Goal: Task Accomplishment & Management: Complete application form

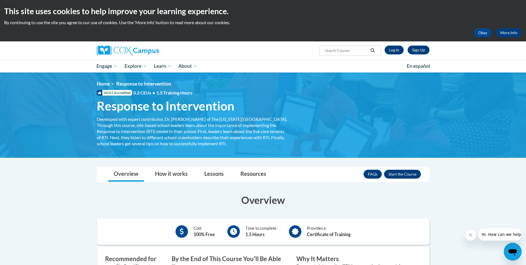
click at [355, 52] on input "Search..." at bounding box center [346, 50] width 44 height 7
click at [416, 52] on link "Sign Up" at bounding box center [419, 49] width 22 height 9
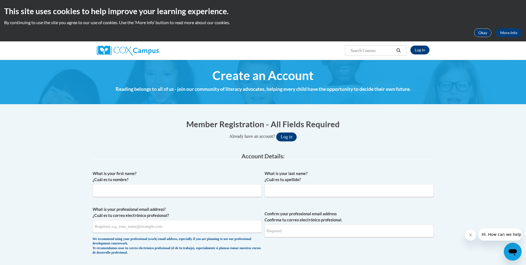
click at [487, 35] on button "Okay" at bounding box center [483, 32] width 18 height 9
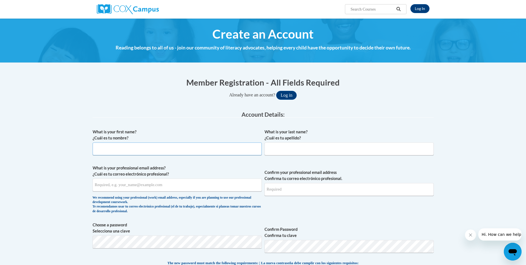
click at [129, 146] on input "What is your first name? ¿Cuál es tu nombre?" at bounding box center [177, 148] width 169 height 13
type input "[PERSON_NAME]"
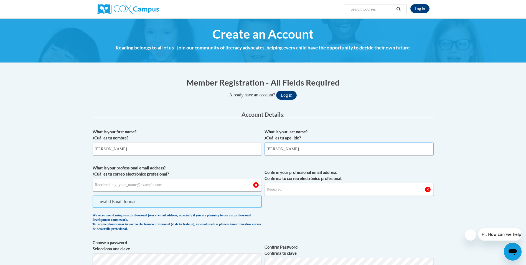
click at [283, 151] on input "[PERSON_NAME]" at bounding box center [349, 148] width 169 height 13
drag, startPoint x: 152, startPoint y: 148, endPoint x: 115, endPoint y: 150, distance: 37.5
click at [115, 150] on input "[PERSON_NAME]" at bounding box center [177, 148] width 169 height 13
click at [114, 150] on input "[PERSON_NAME]" at bounding box center [177, 148] width 169 height 13
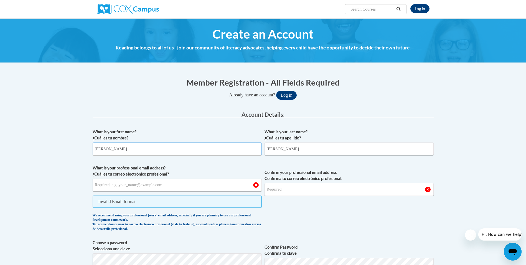
type input "[PERSON_NAME]"
click at [272, 151] on input "[PERSON_NAME]" at bounding box center [349, 148] width 169 height 13
type input "[PERSON_NAME]"
click at [178, 187] on input "What is your professional email address? ¿Cuál es tu correo electrónico profesi…" at bounding box center [177, 184] width 169 height 13
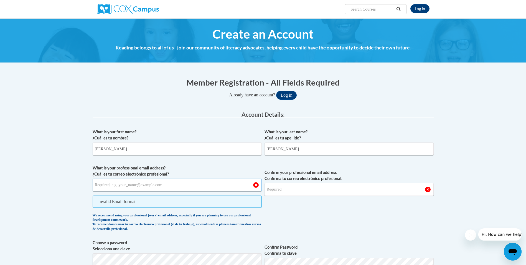
type input "[EMAIL_ADDRESS][DOMAIN_NAME]"
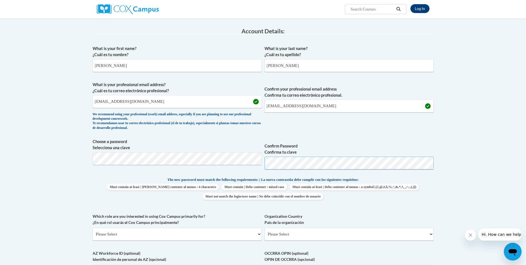
scroll to position [111, 0]
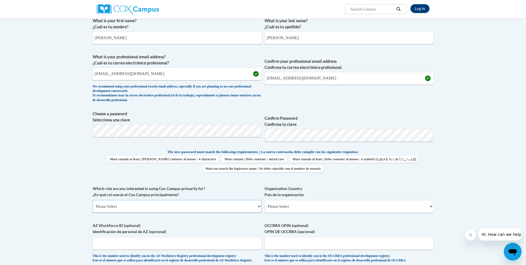
click at [181, 207] on select "Please Select College/University | Colegio/Universidad Community/Nonprofit Part…" at bounding box center [177, 206] width 169 height 13
select select "5a18ea06-2b54-4451-96f2-d152daf9eac5"
click at [93, 200] on select "Please Select College/University | Colegio/Universidad Community/Nonprofit Part…" at bounding box center [177, 206] width 169 height 13
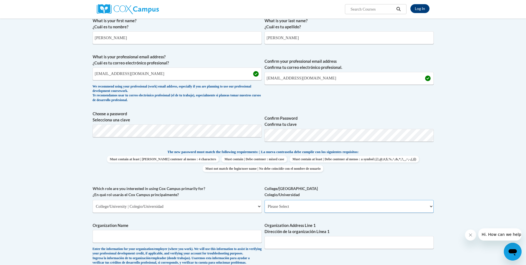
click at [274, 206] on select "Please Select College/University Staff | Empleado universitario College/Univers…" at bounding box center [349, 206] width 169 height 13
select select "c8743970-7742-49d2-af9e-5c4138019e9a"
click at [265, 200] on select "Please Select College/University Staff | Empleado universitario College/Univers…" at bounding box center [349, 206] width 169 height 13
click at [205, 237] on input "Organization Name" at bounding box center [177, 236] width 169 height 13
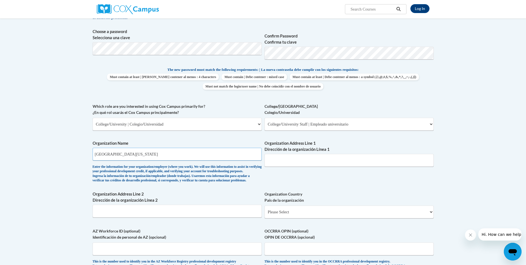
scroll to position [194, 0]
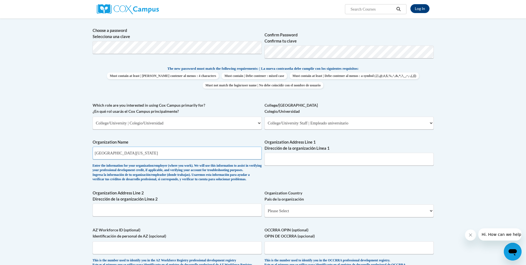
type input "[GEOGRAPHIC_DATA][US_STATE]"
click at [182, 123] on select "Please Select College/University | Colegio/Universidad Community/Nonprofit Part…" at bounding box center [177, 122] width 169 height 13
click at [93, 116] on select "Please Select College/University | Colegio/Universidad Community/Nonprofit Part…" at bounding box center [177, 122] width 169 height 13
click at [284, 160] on input "Organization Address Line 1 Dirección de la organización Línea 1" at bounding box center [349, 159] width 169 height 13
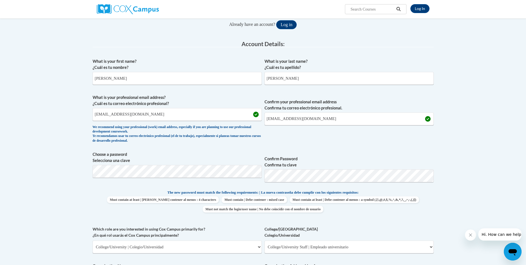
scroll to position [0, 0]
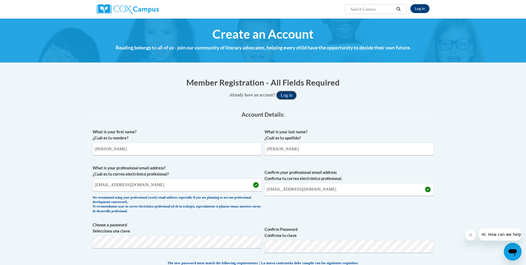
click at [287, 96] on button "Log in" at bounding box center [286, 95] width 21 height 9
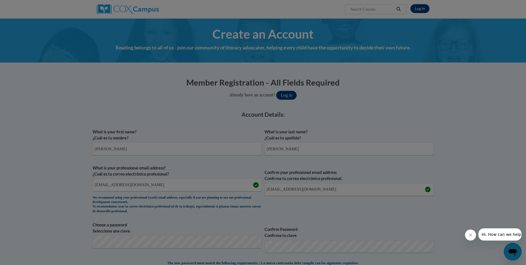
scroll to position [95, 0]
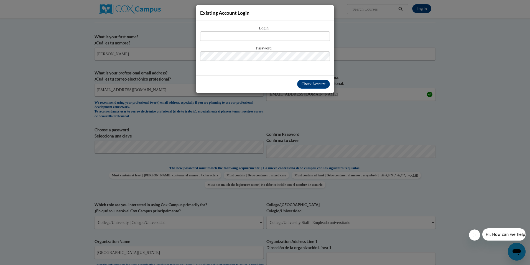
click at [14, 51] on div "Existing Account Login Login Password" at bounding box center [265, 132] width 530 height 265
